Goal: Information Seeking & Learning: Learn about a topic

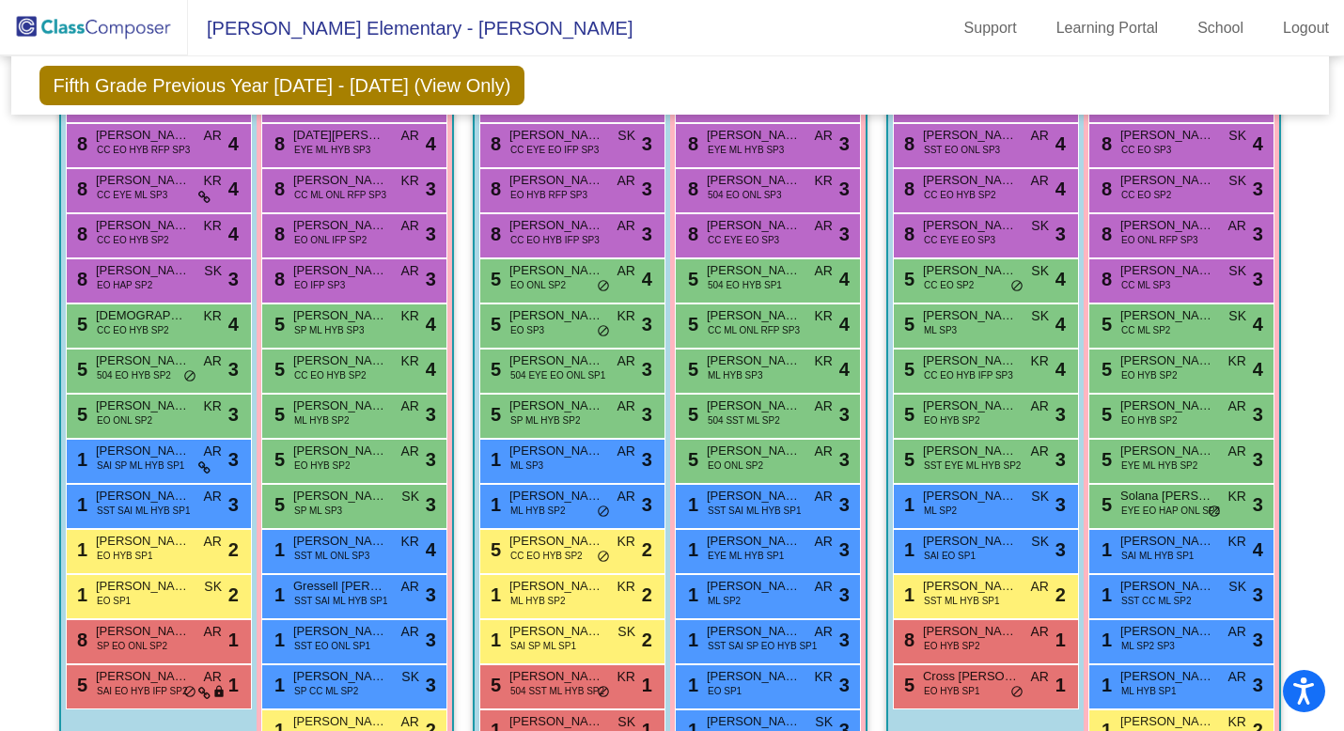
scroll to position [545, 0]
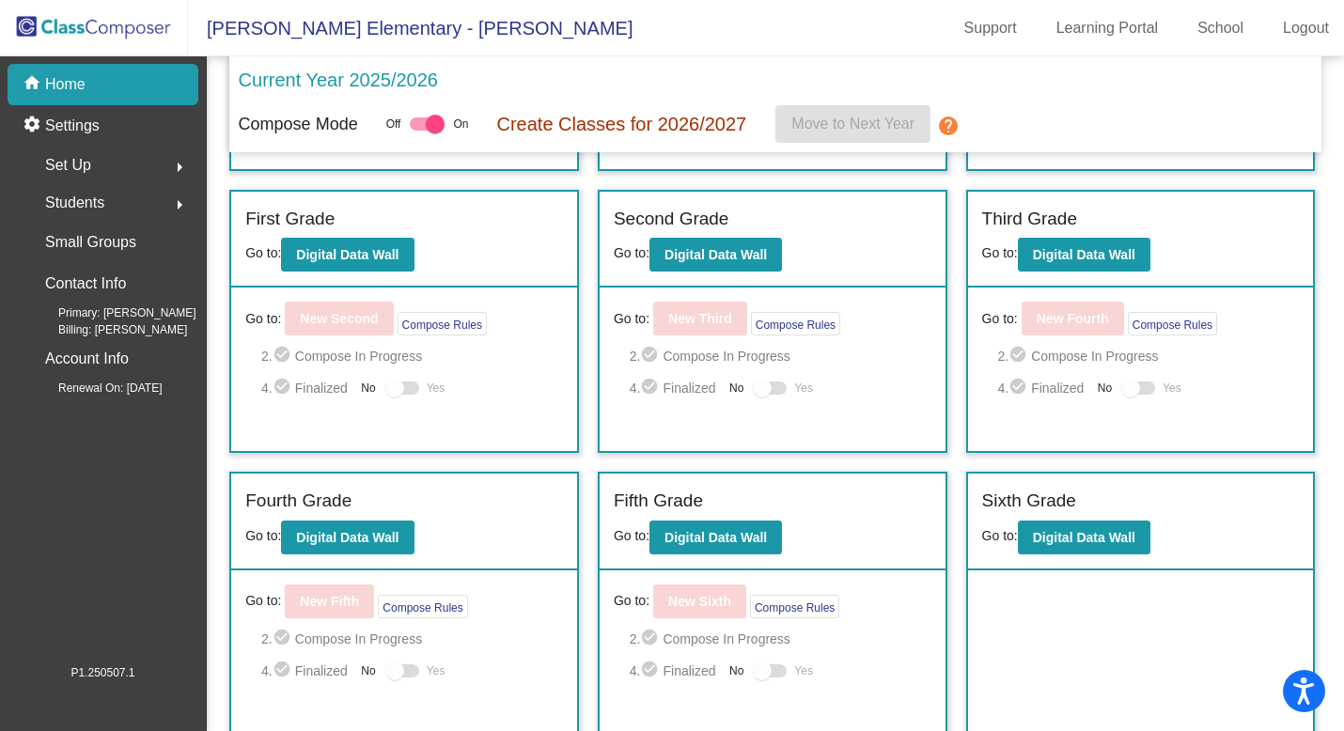
scroll to position [261, 0]
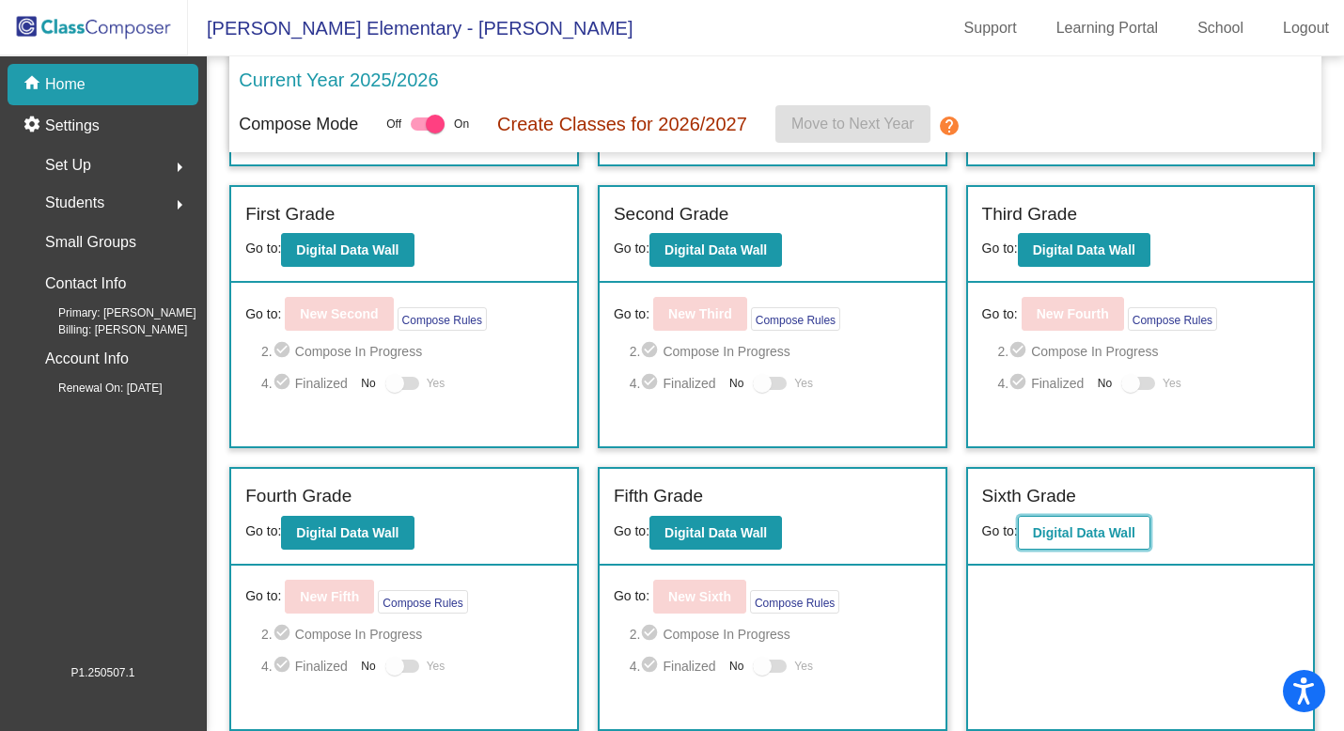
click at [1045, 537] on b "Digital Data Wall" at bounding box center [1084, 532] width 102 height 15
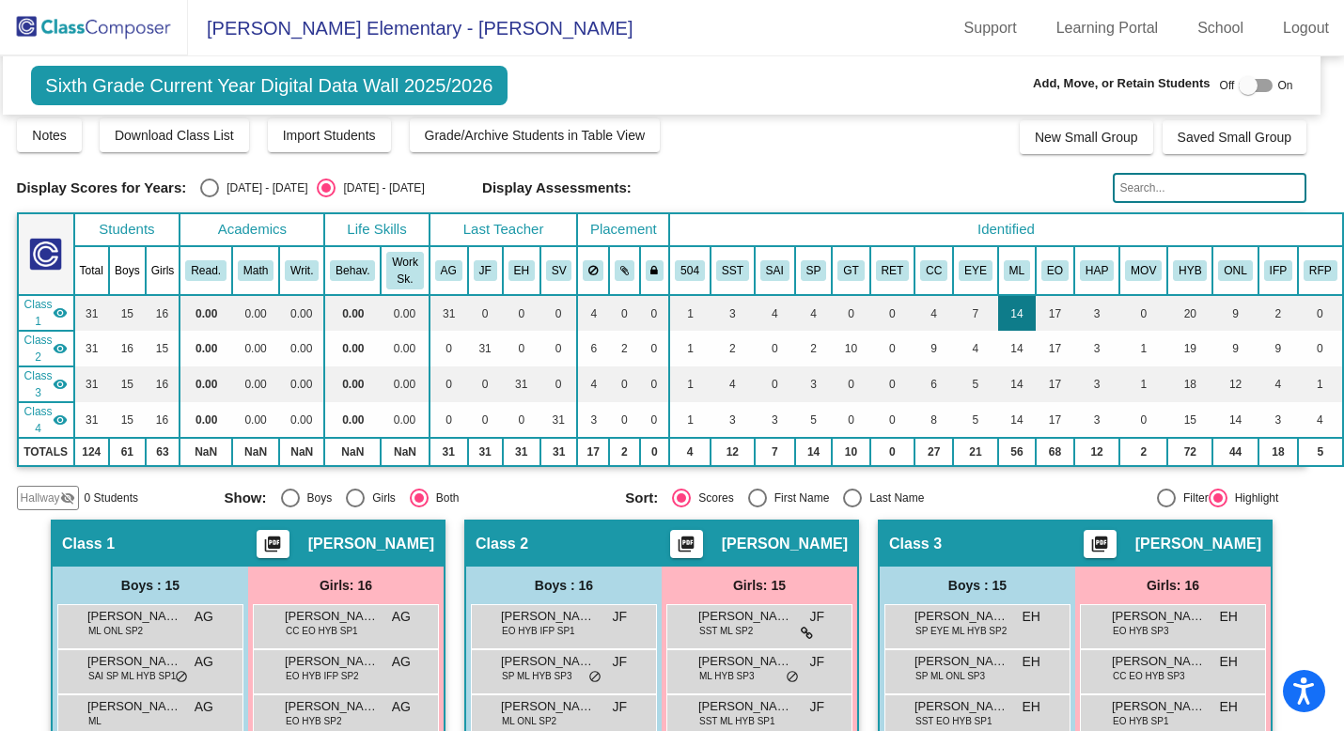
scroll to position [0, 19]
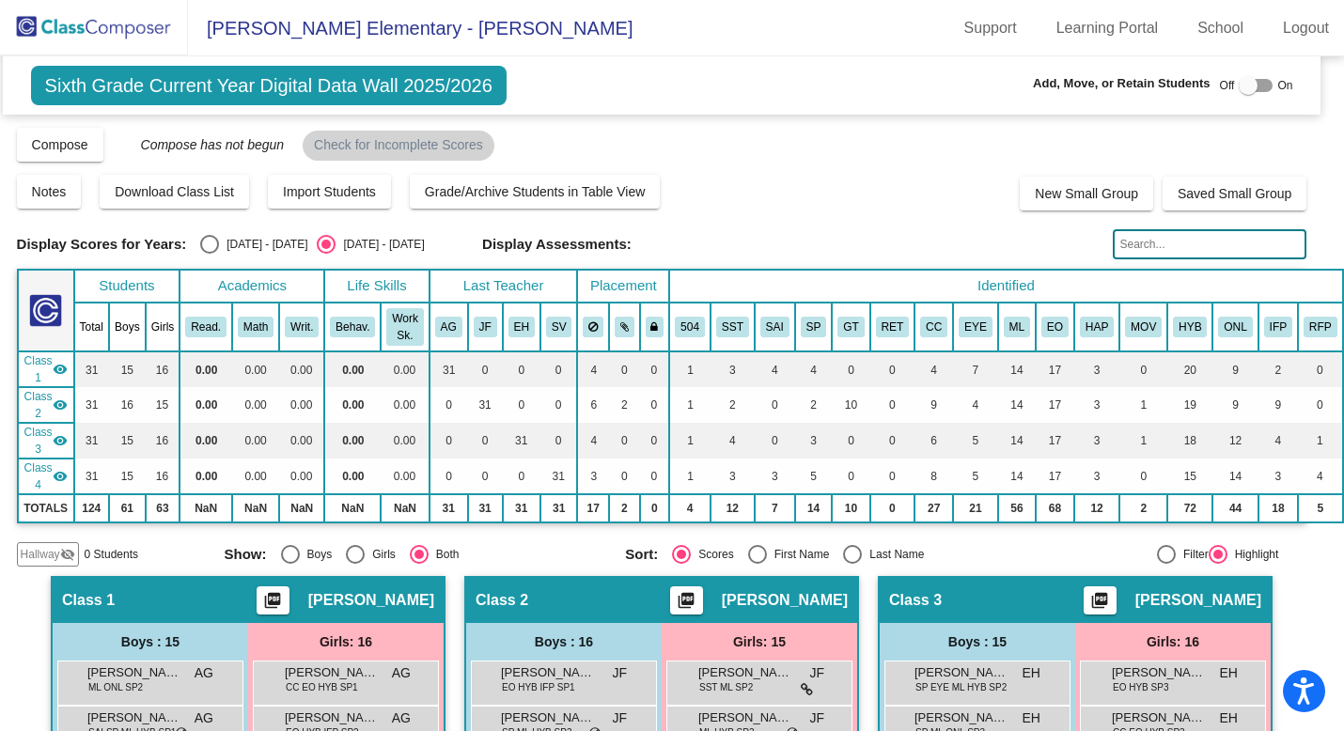
click at [216, 235] on label "[DATE] - [DATE]" at bounding box center [253, 244] width 107 height 19
click at [210, 254] on input "[DATE] - [DATE]" at bounding box center [209, 254] width 1 height 1
radio input "true"
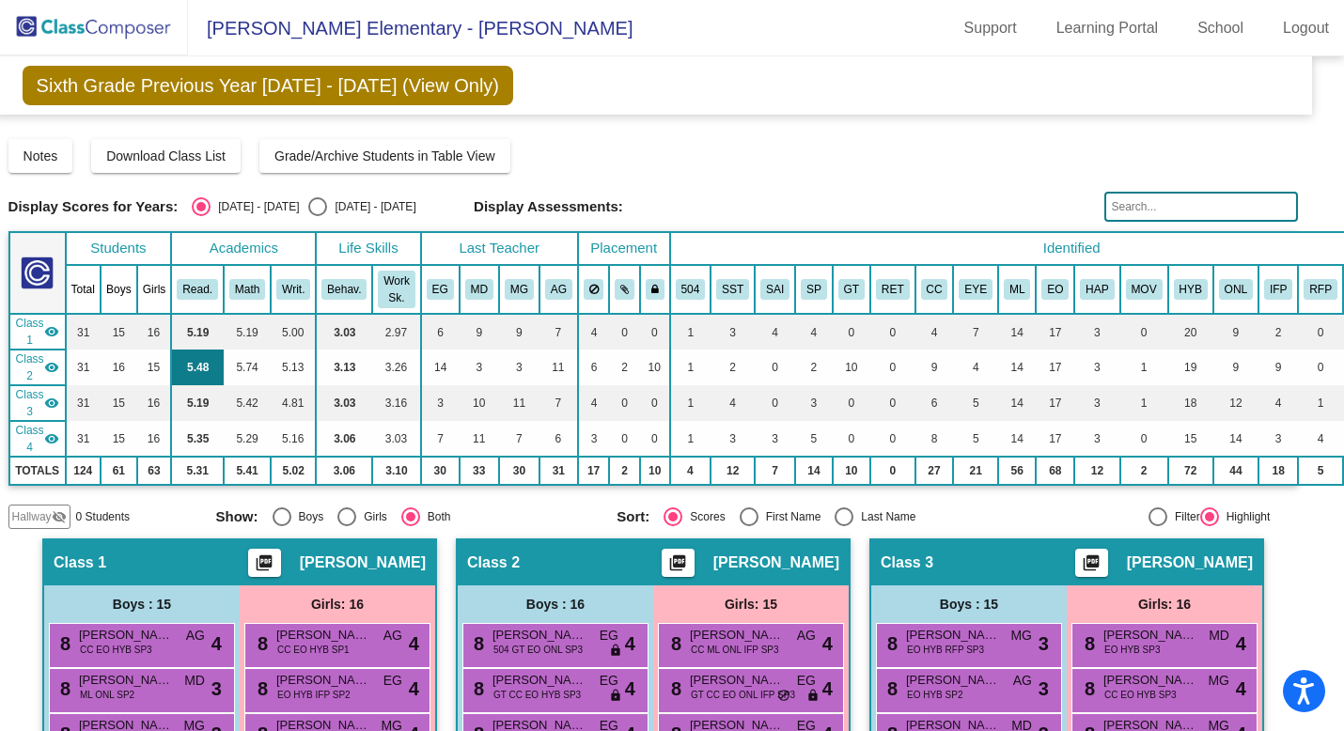
scroll to position [0, 0]
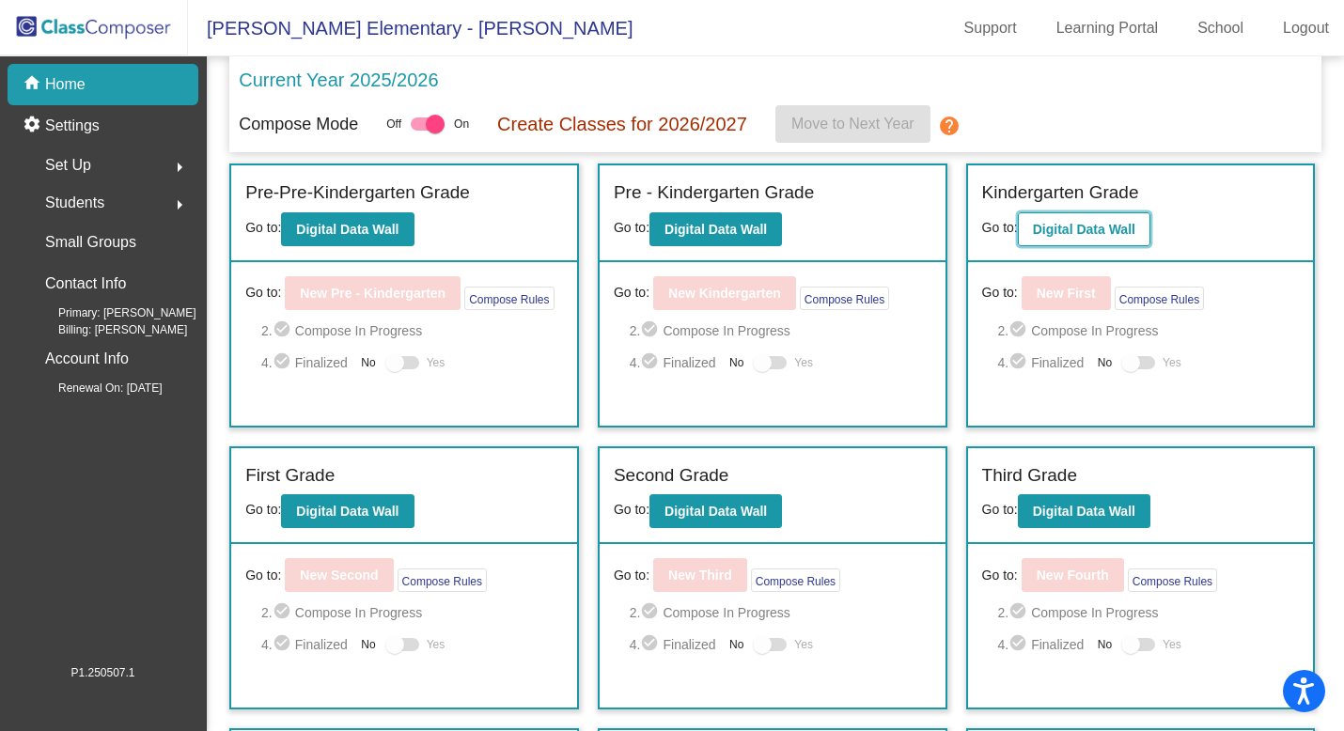
click at [1044, 215] on button "Digital Data Wall" at bounding box center [1084, 229] width 133 height 34
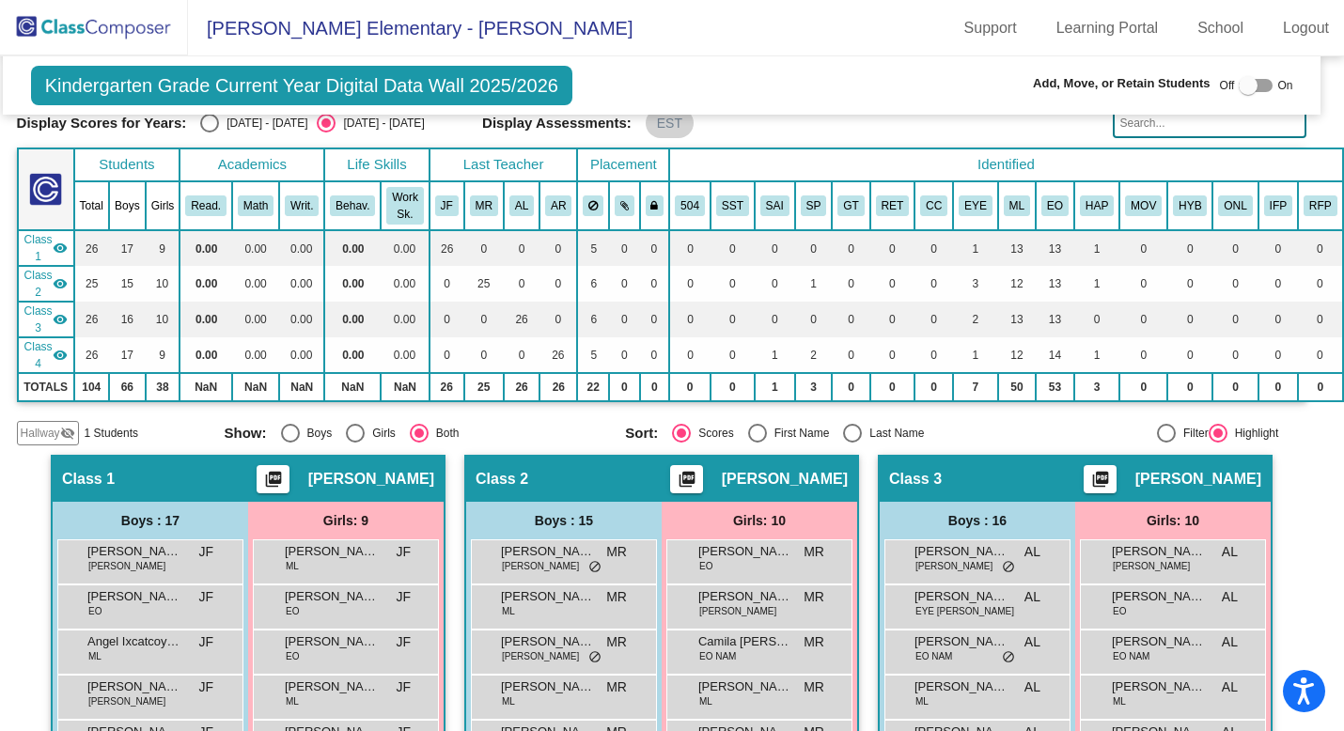
scroll to position [121, 0]
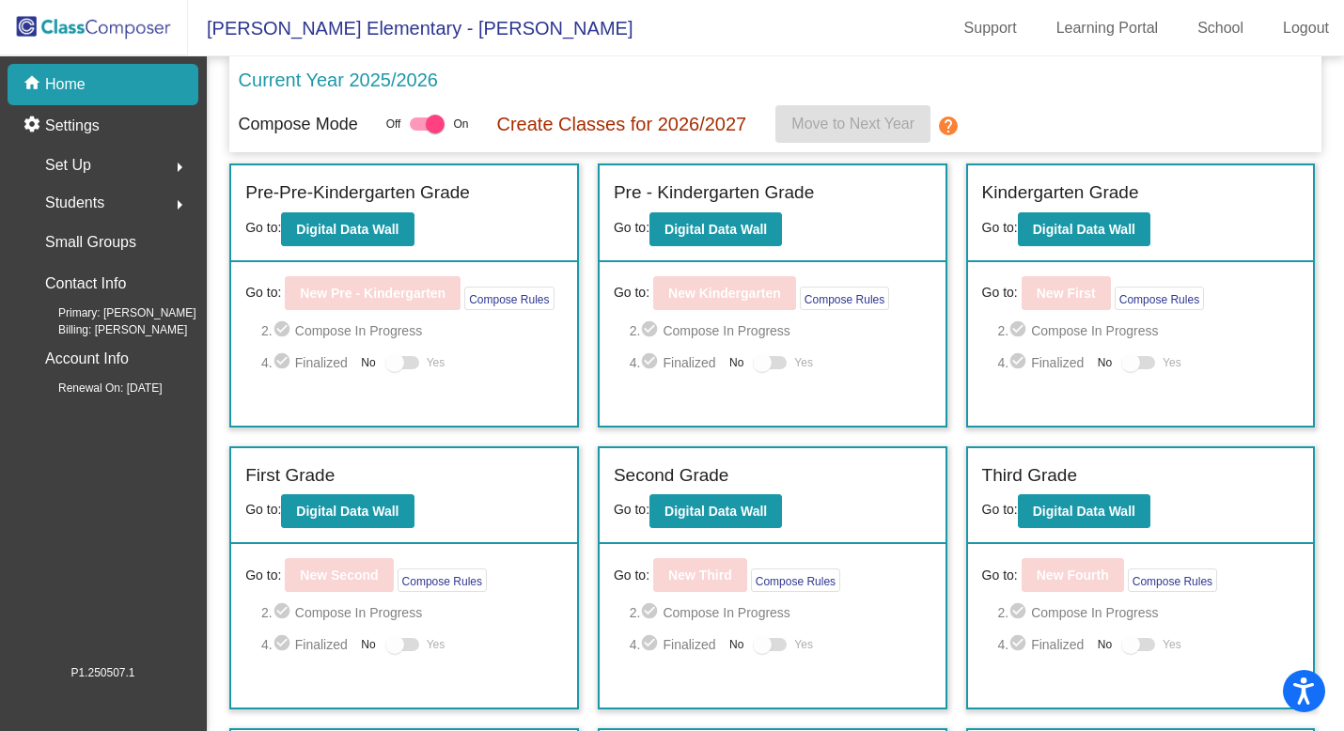
scroll to position [33, 0]
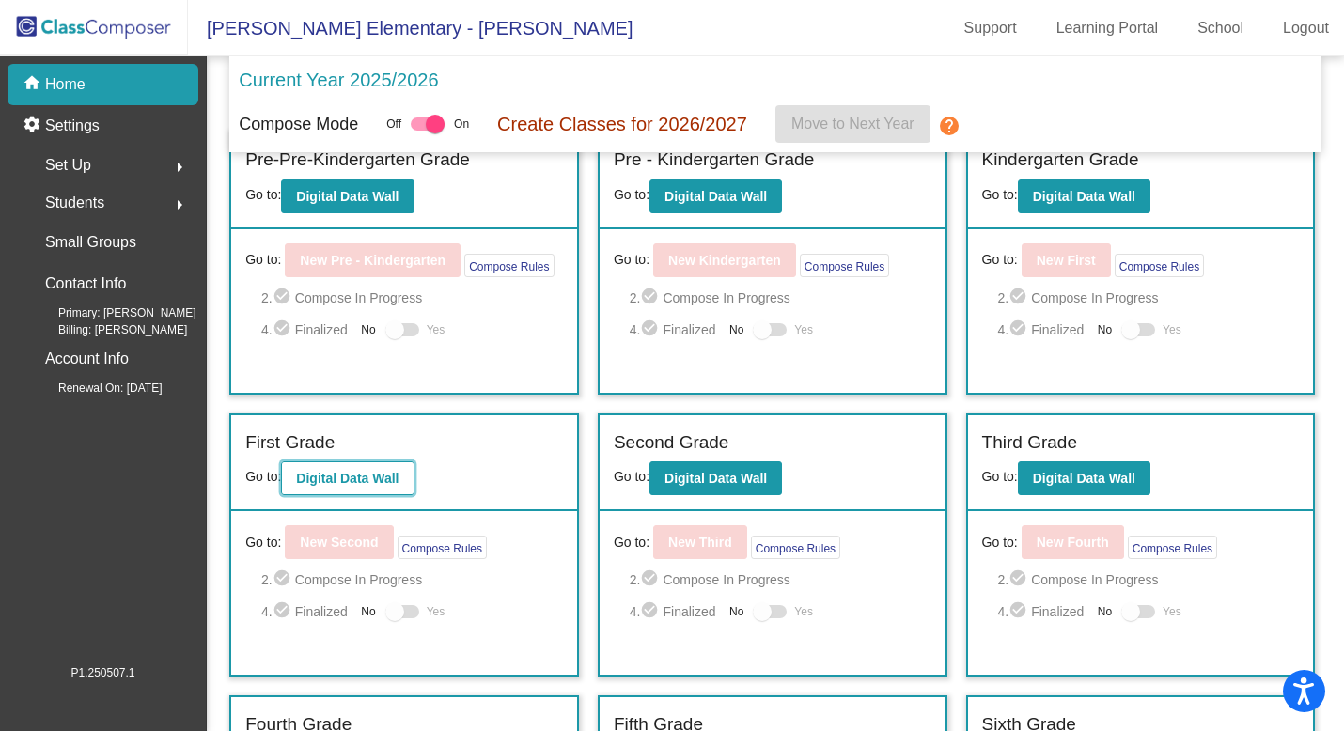
click at [348, 489] on button "Digital Data Wall" at bounding box center [347, 478] width 133 height 34
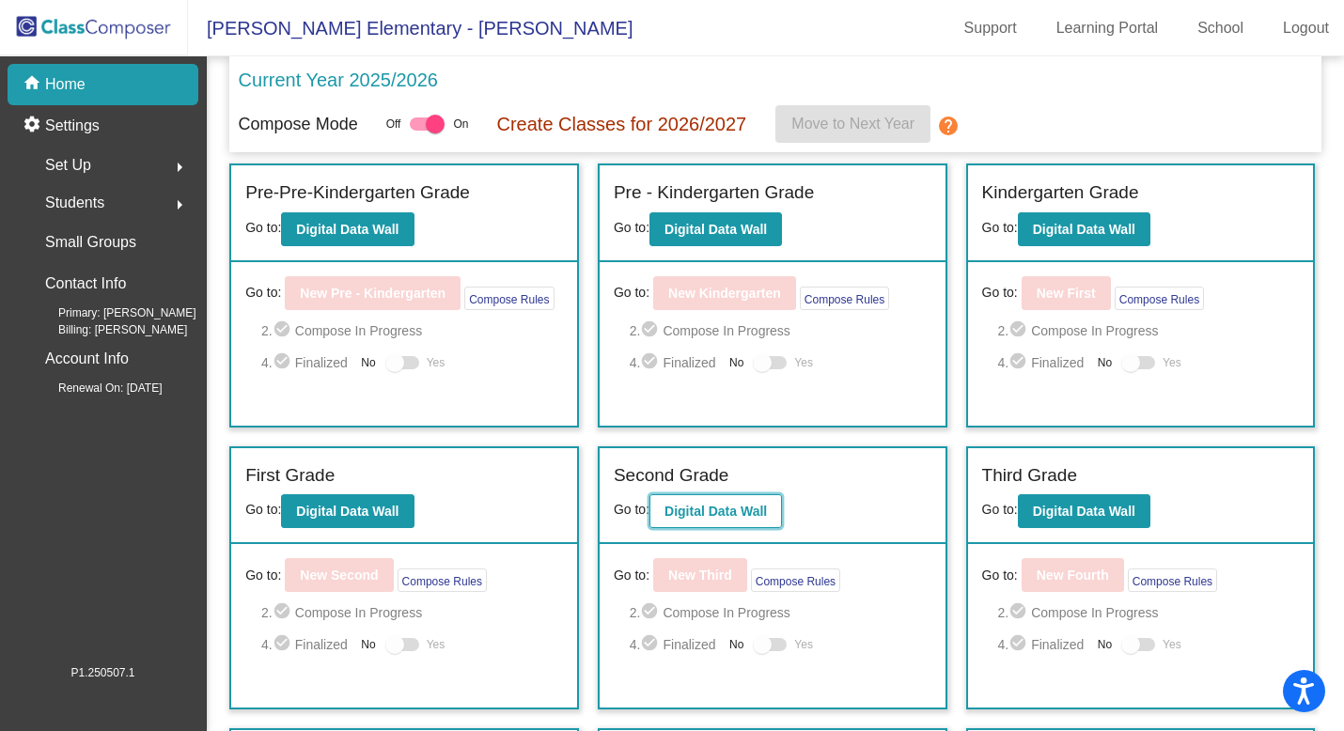
click at [749, 513] on b "Digital Data Wall" at bounding box center [716, 511] width 102 height 15
click at [1063, 504] on b "Digital Data Wall" at bounding box center [1084, 511] width 102 height 15
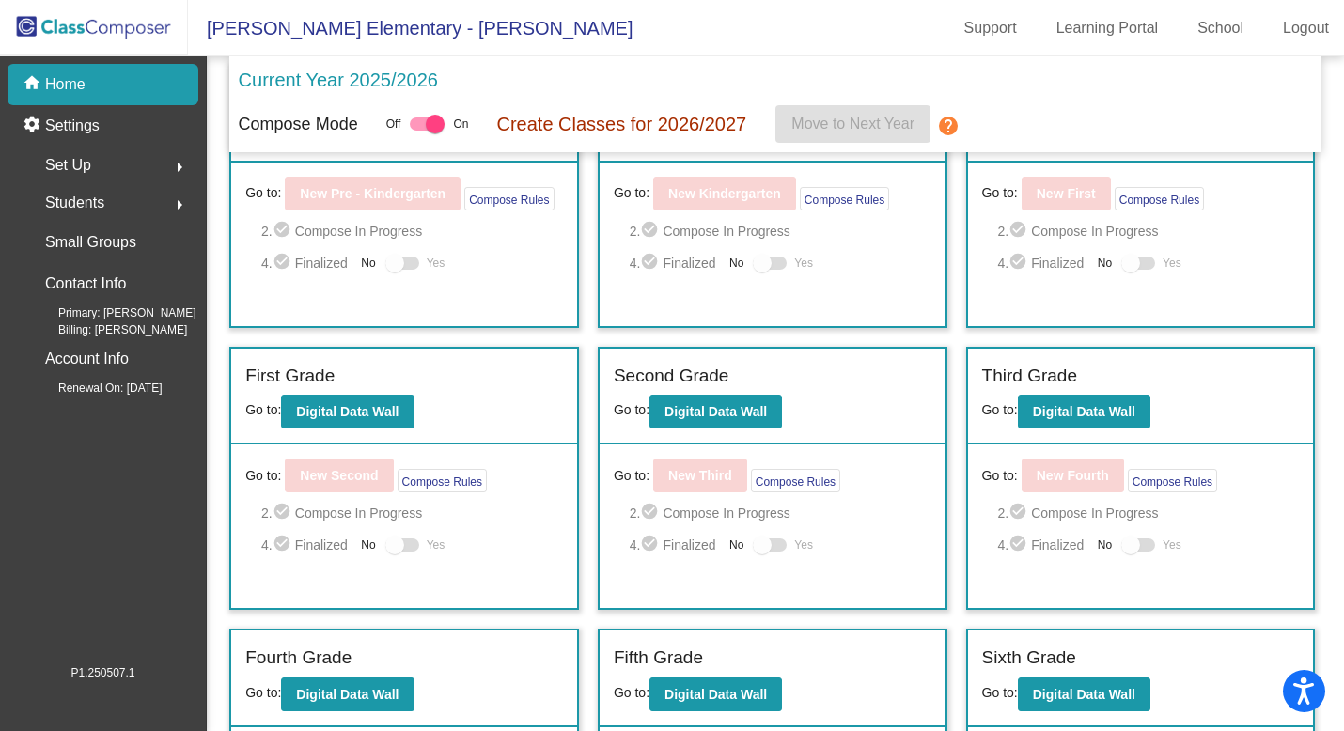
scroll to position [102, 0]
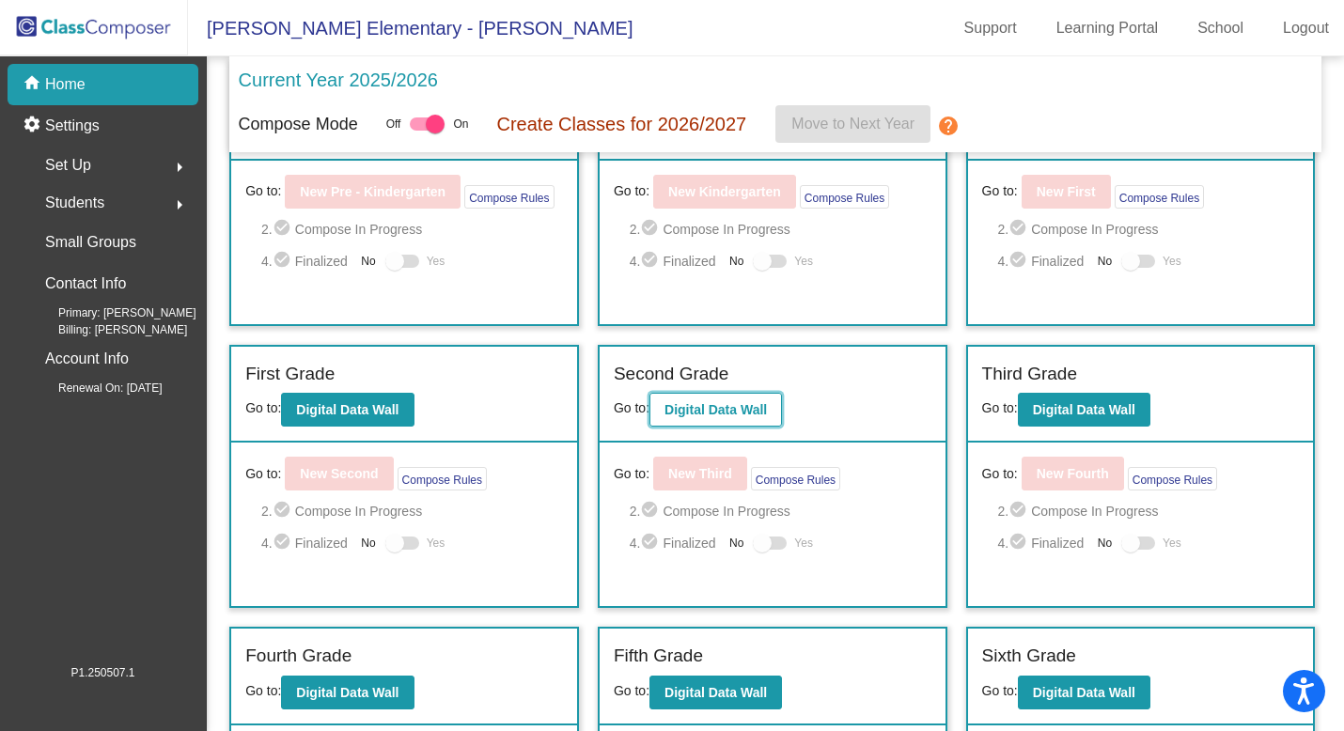
click at [712, 402] on button "Digital Data Wall" at bounding box center [715, 410] width 133 height 34
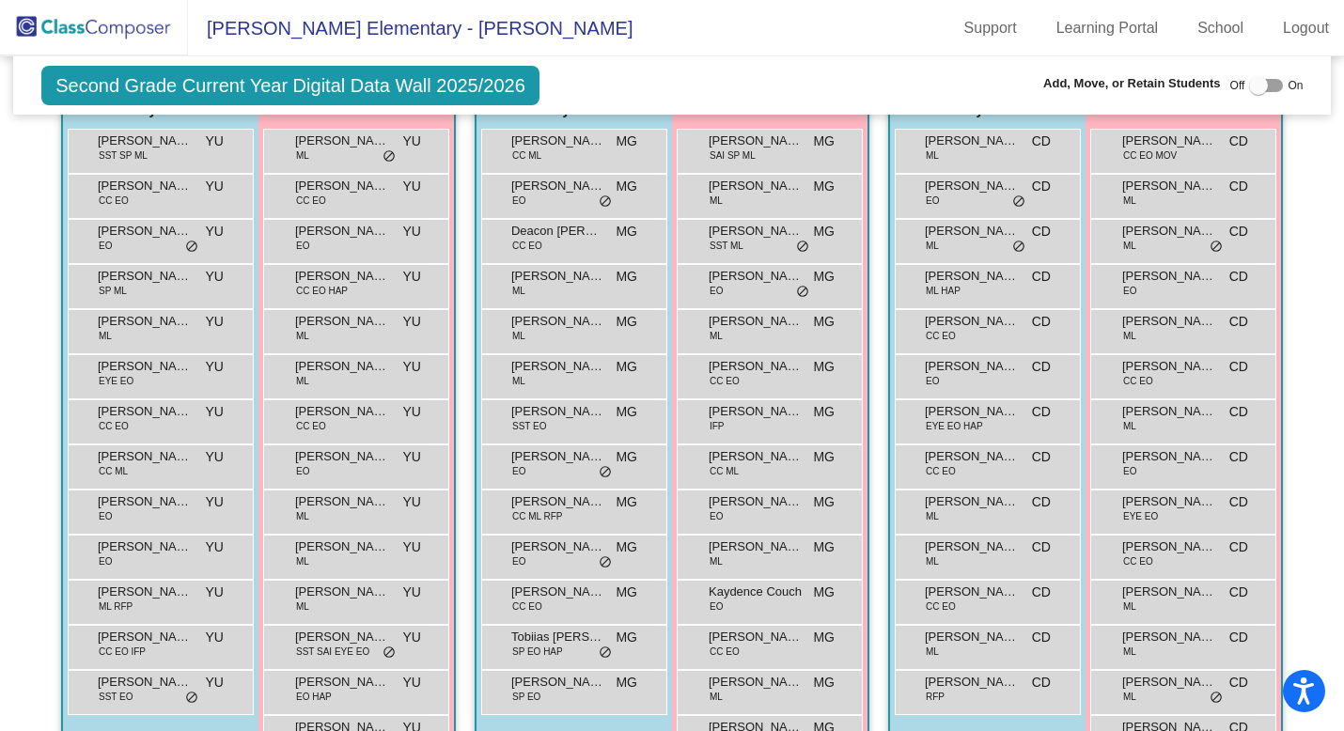
scroll to position [529, 0]
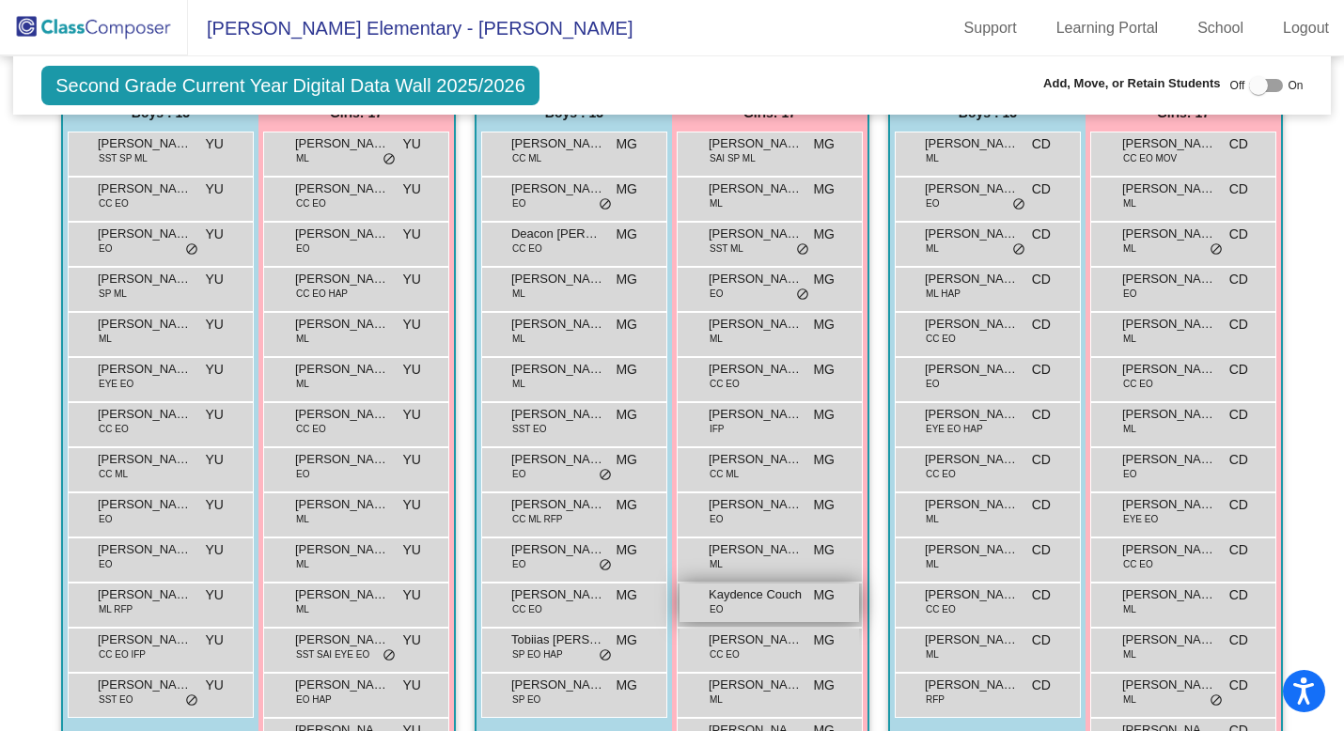
click at [770, 606] on div "Kaydence Couch EO MG lock do_not_disturb_alt" at bounding box center [770, 603] width 180 height 39
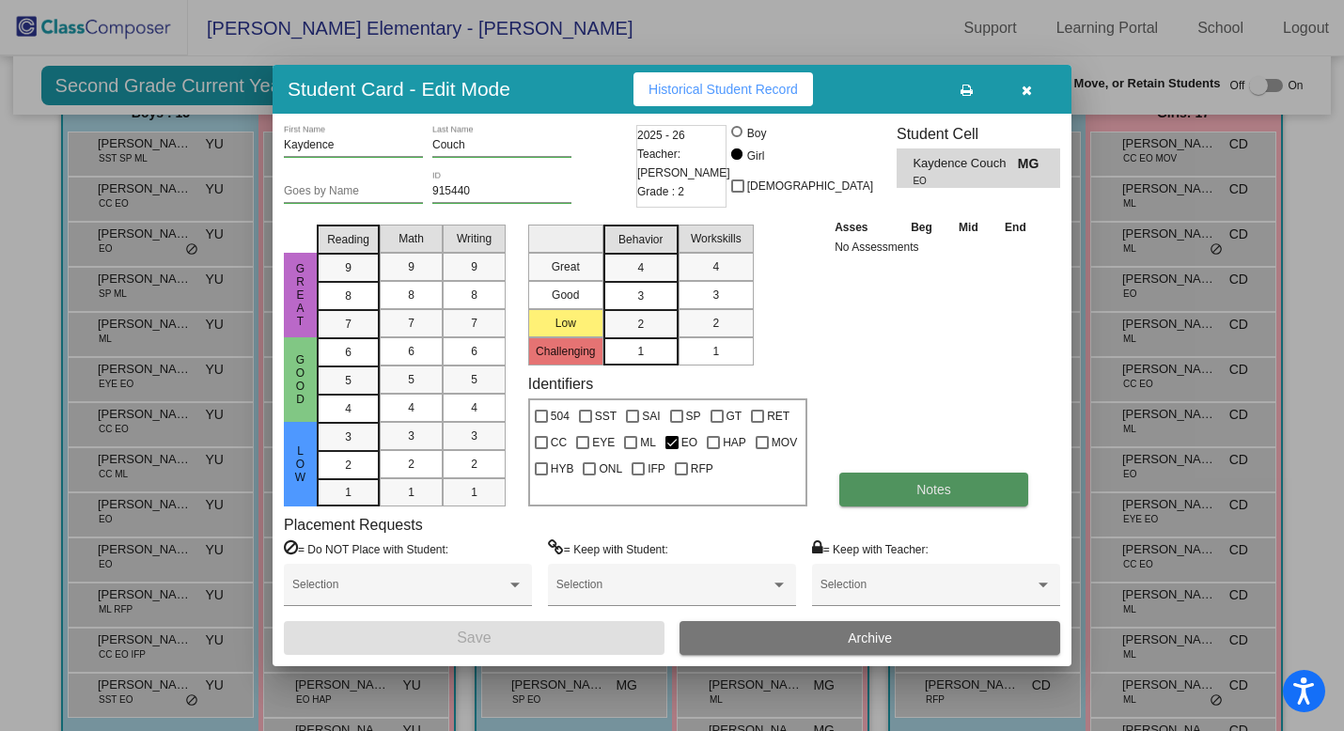
click at [903, 490] on button "Notes" at bounding box center [933, 490] width 189 height 34
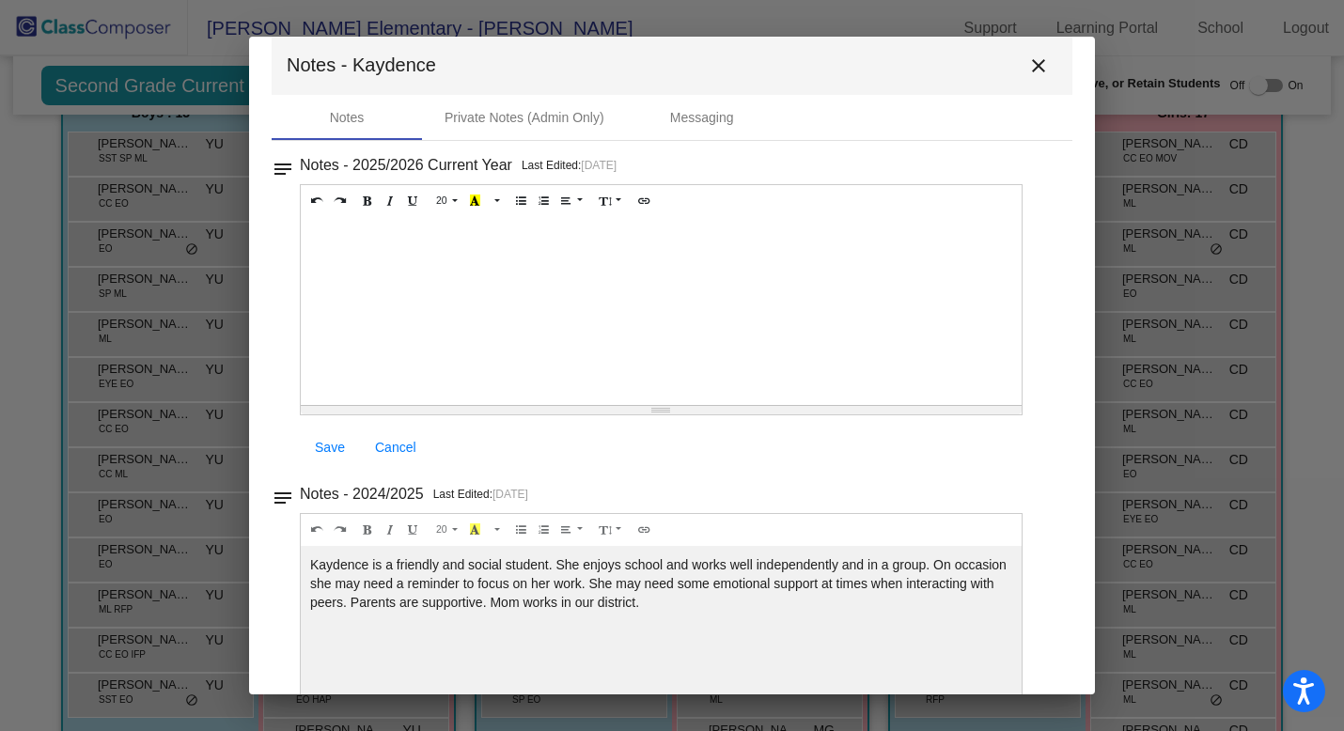
scroll to position [25, 0]
click at [1028, 54] on mat-icon "close" at bounding box center [1038, 65] width 23 height 23
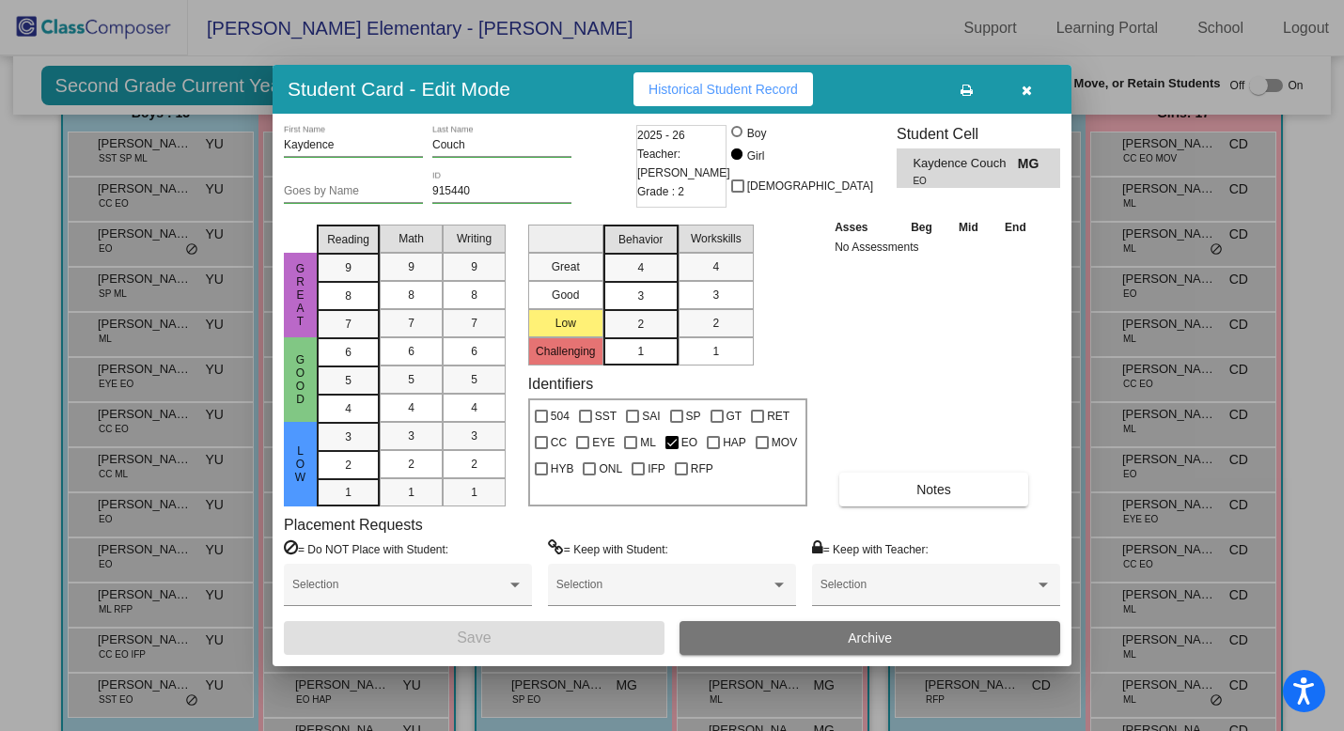
click at [1029, 97] on button "button" at bounding box center [1026, 89] width 60 height 34
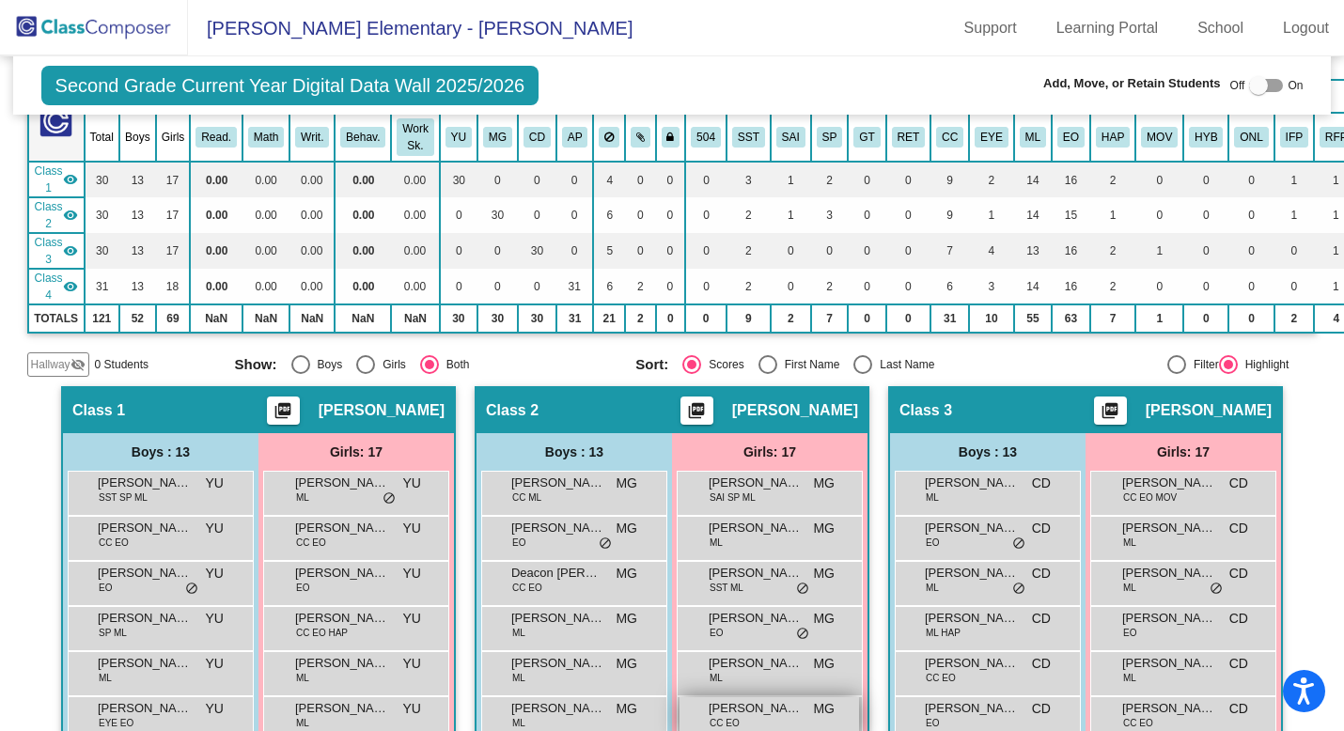
scroll to position [0, 0]
